Goal: Navigation & Orientation: Find specific page/section

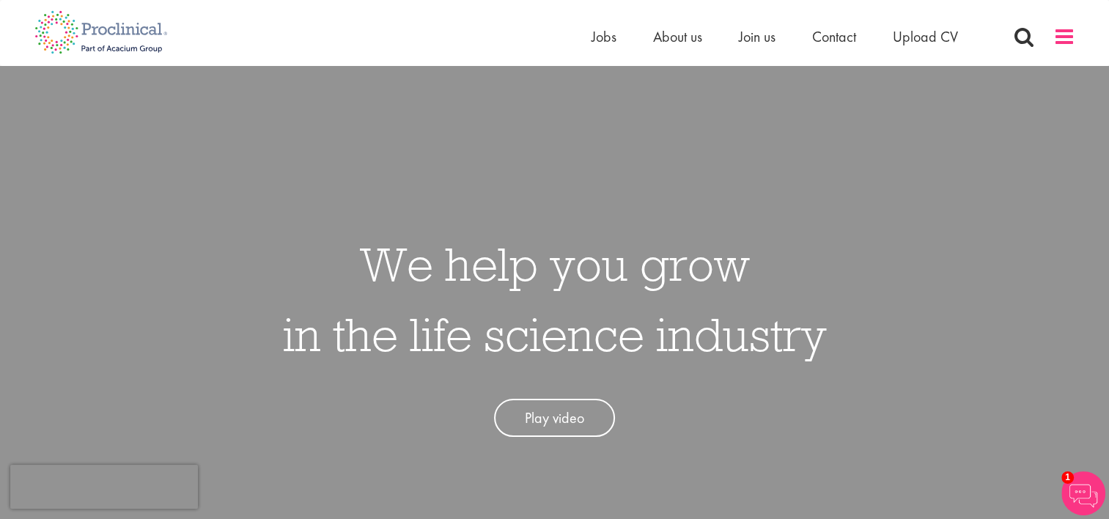
click at [1058, 42] on span at bounding box center [1064, 37] width 22 height 22
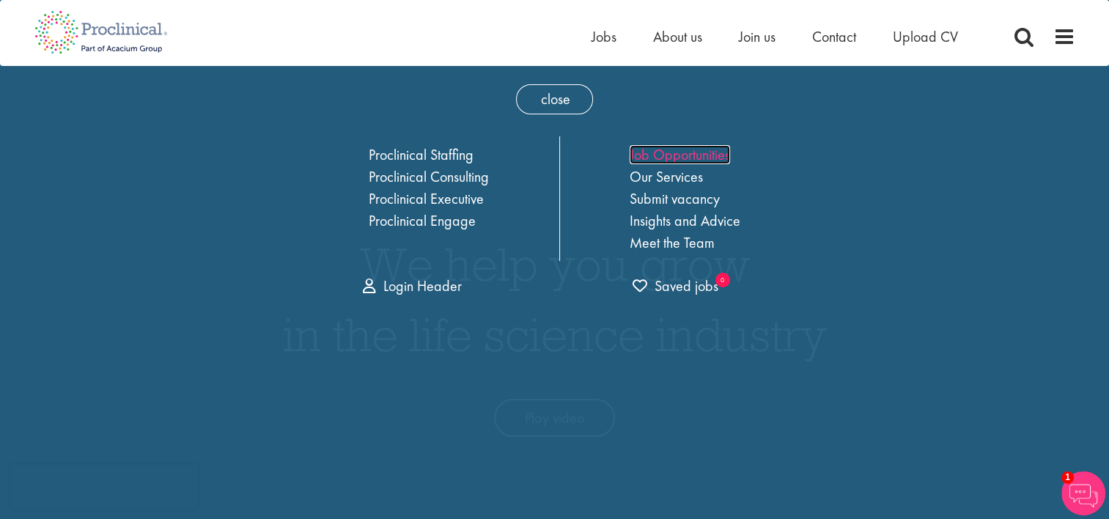
click at [678, 161] on link "Job Opportunities" at bounding box center [679, 154] width 100 height 19
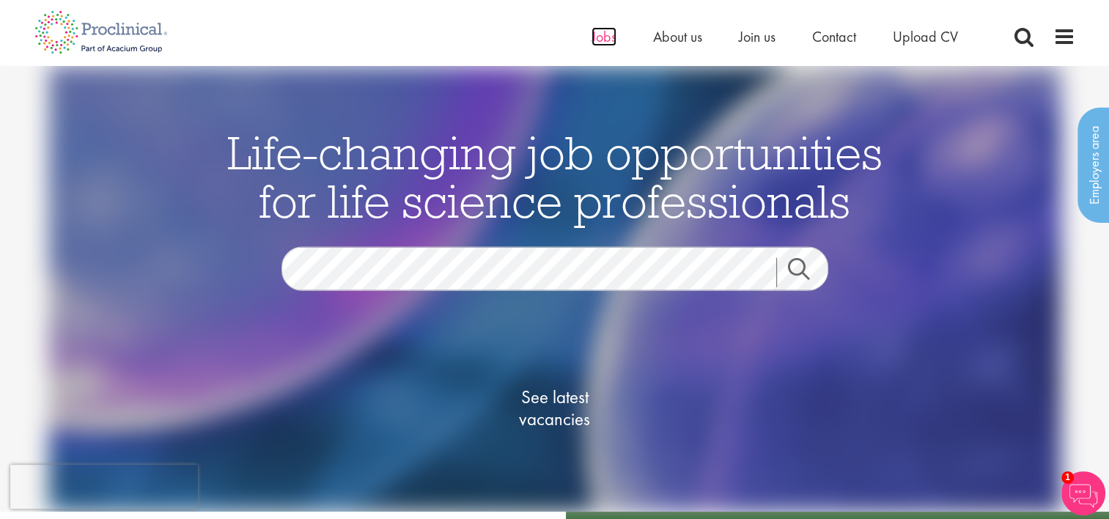
click at [599, 44] on span "Jobs" at bounding box center [603, 36] width 25 height 19
click at [561, 405] on span "See latest vacancies" at bounding box center [554, 408] width 147 height 44
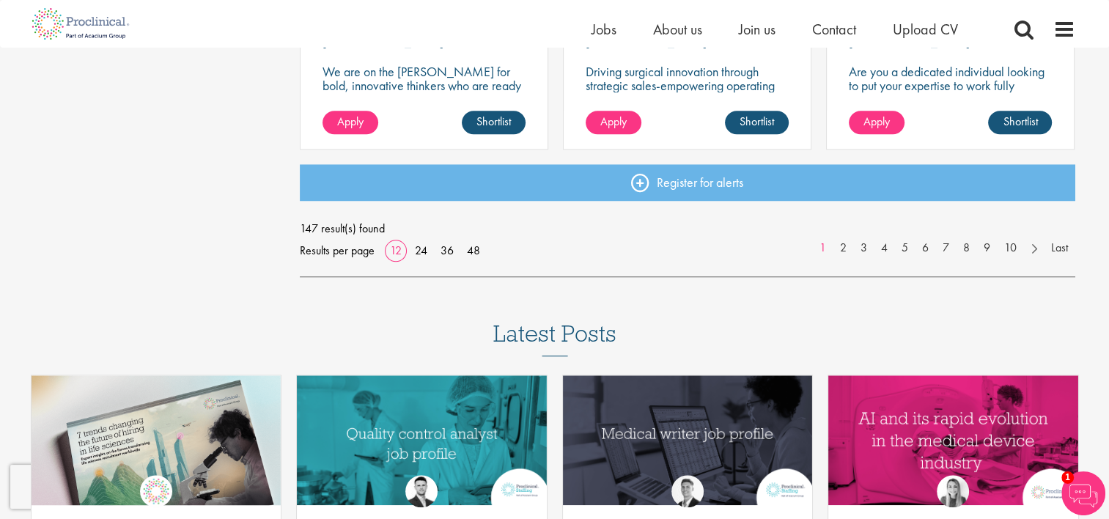
scroll to position [1246, 0]
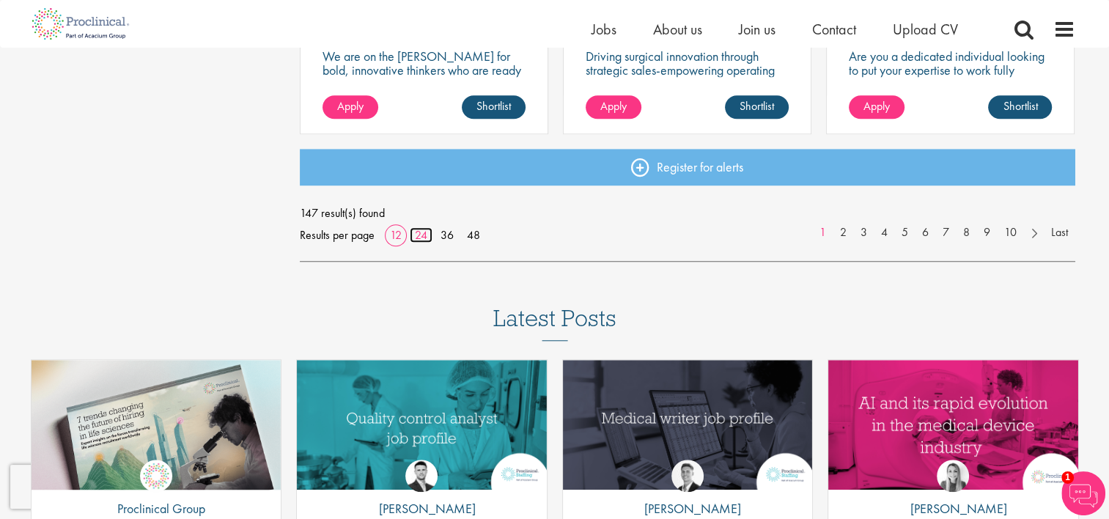
click at [422, 238] on link "24" at bounding box center [421, 234] width 23 height 15
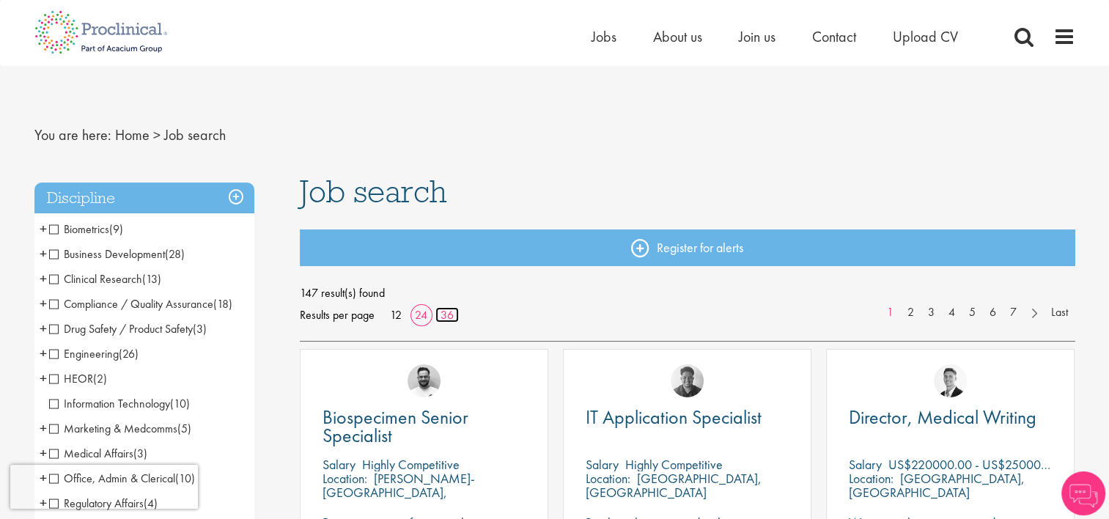
click at [444, 311] on link "36" at bounding box center [446, 314] width 23 height 15
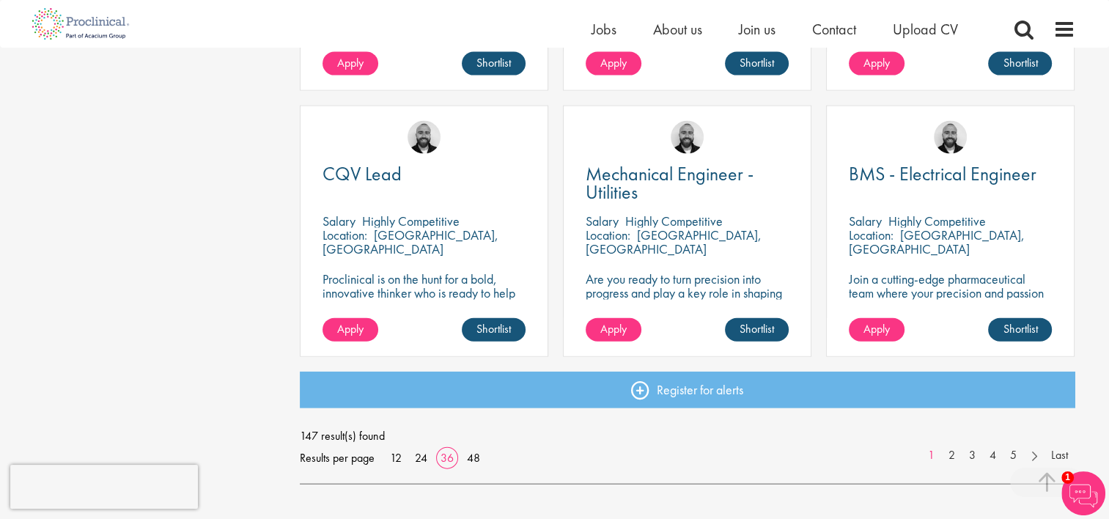
scroll to position [3224, 0]
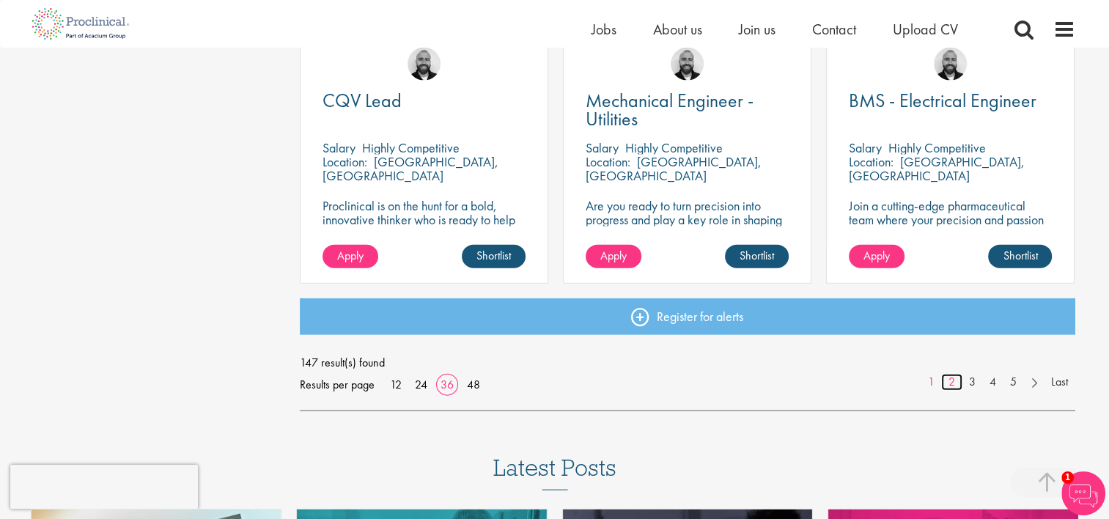
click at [946, 385] on link "2" at bounding box center [951, 382] width 21 height 17
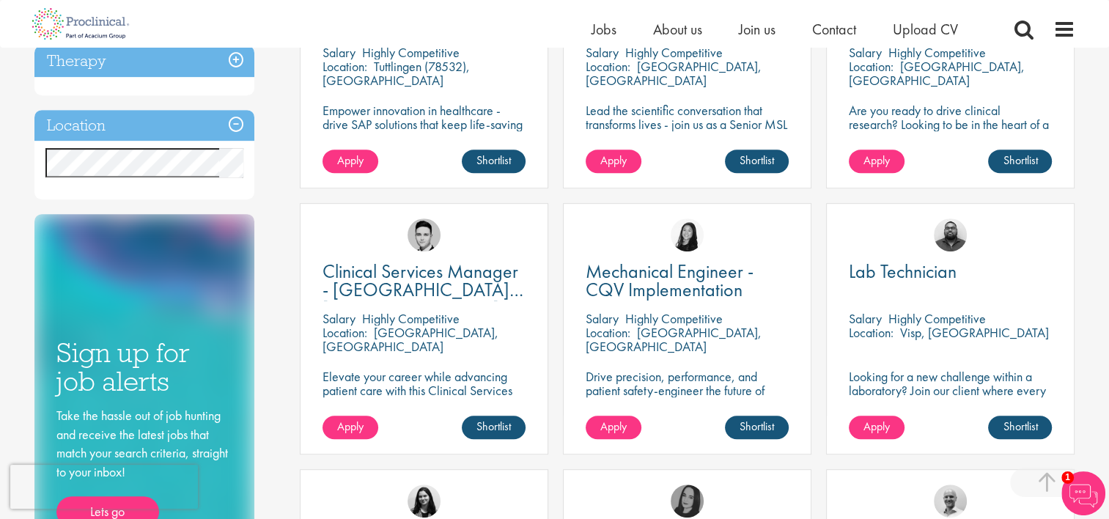
scroll to position [513, 0]
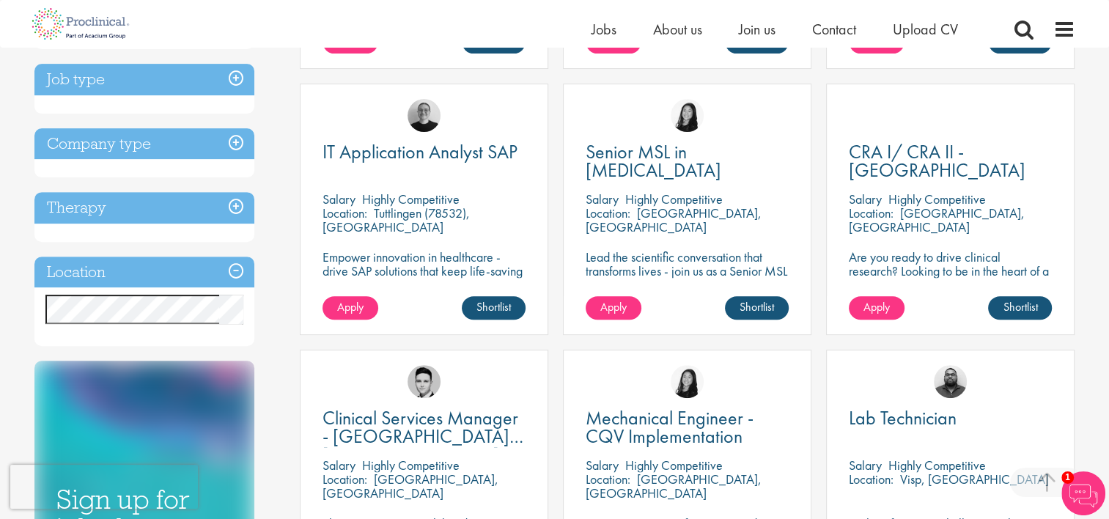
click at [232, 281] on h3 "Location" at bounding box center [144, 272] width 220 height 32
click at [232, 274] on h3 "Location" at bounding box center [144, 272] width 220 height 32
click at [233, 271] on h3 "Location" at bounding box center [144, 272] width 220 height 32
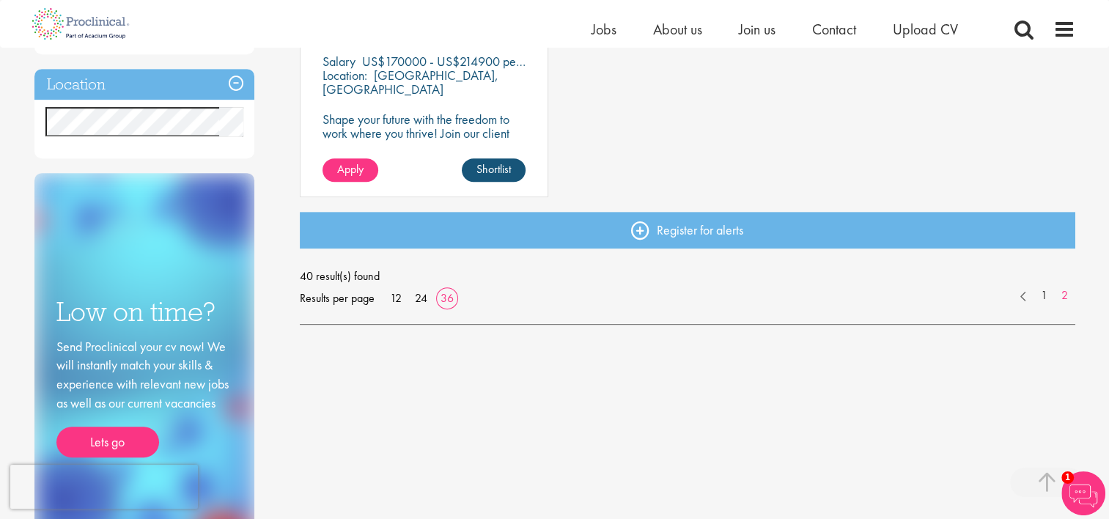
scroll to position [660, 0]
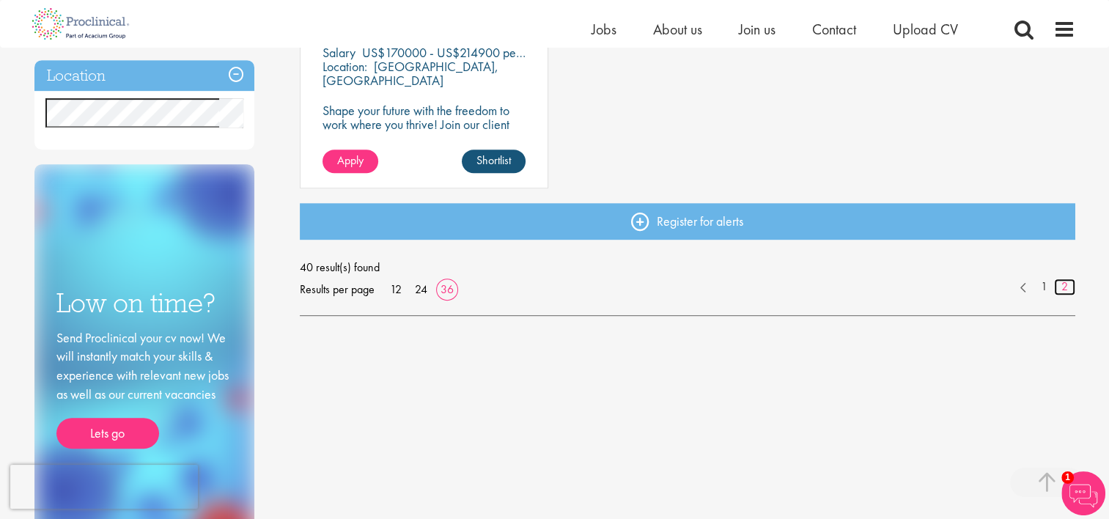
click at [1062, 287] on link "2" at bounding box center [1064, 286] width 21 height 17
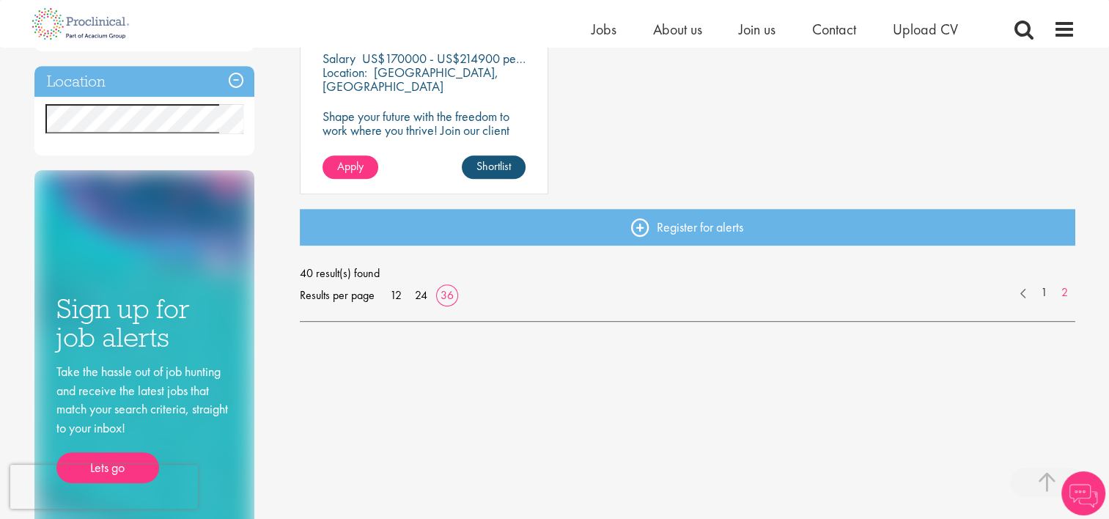
scroll to position [660, 0]
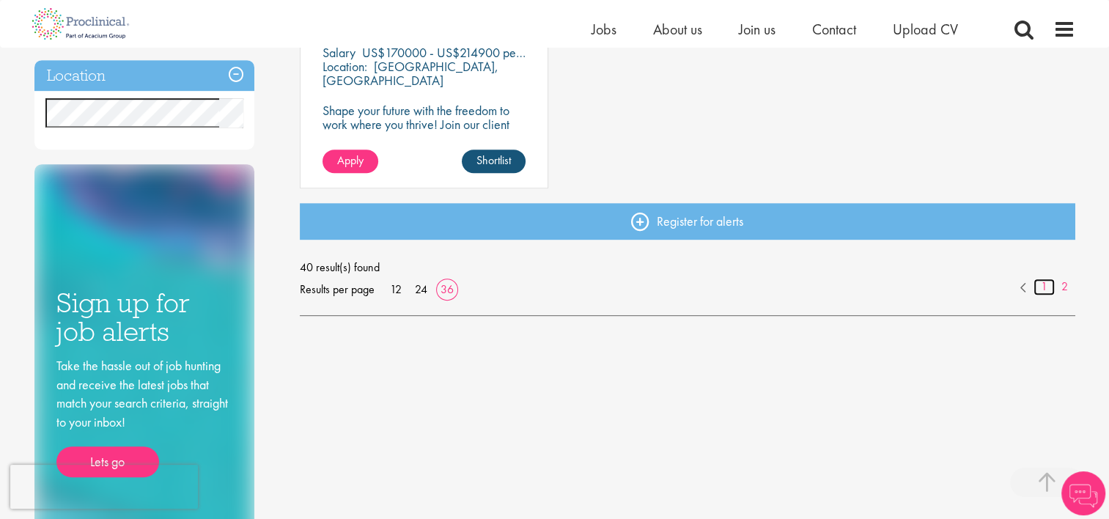
click at [1042, 287] on link "1" at bounding box center [1043, 286] width 21 height 17
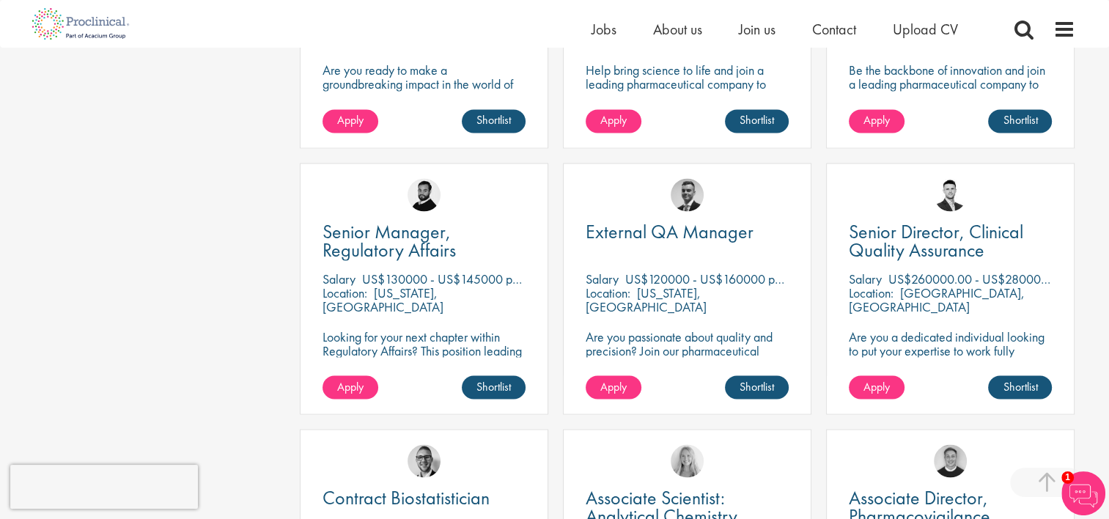
scroll to position [2345, 0]
